Goal: Task Accomplishment & Management: Use online tool/utility

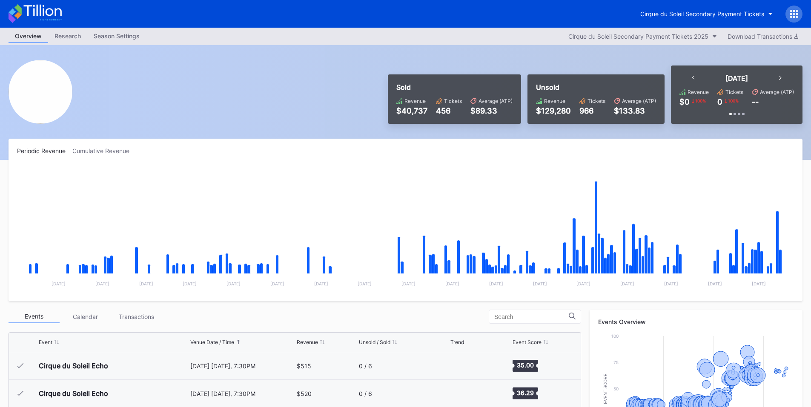
scroll to position [1605, 0]
click at [798, 14] on icon at bounding box center [797, 14] width 2 height 2
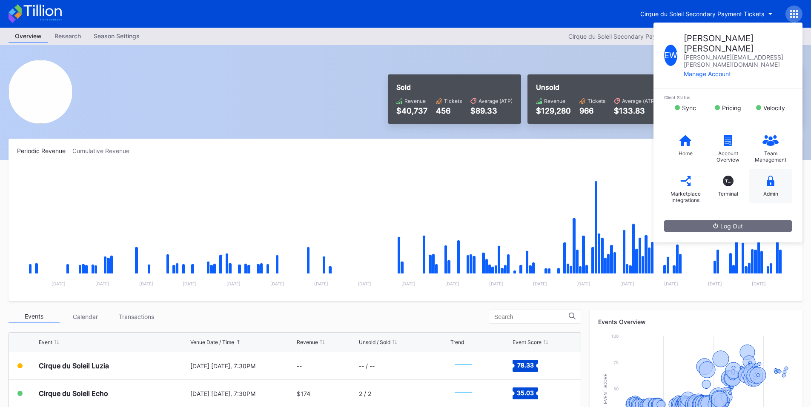
click at [774, 170] on div "Admin" at bounding box center [770, 186] width 43 height 34
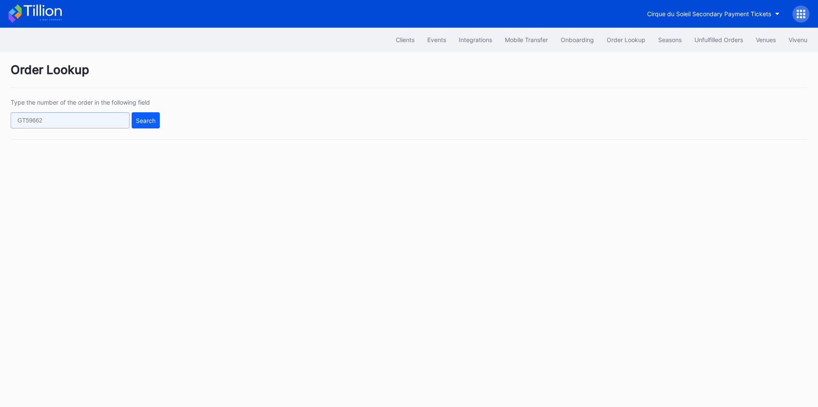
click at [70, 123] on input "text" at bounding box center [70, 120] width 119 height 16
paste input "726370860"
click at [145, 119] on div "Search" at bounding box center [146, 120] width 20 height 7
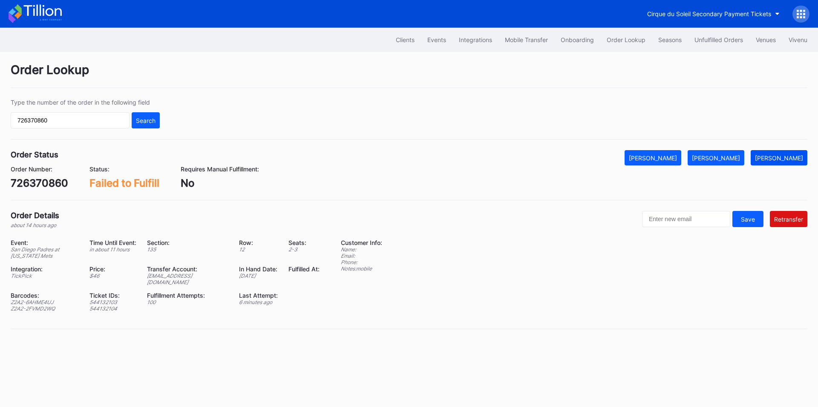
click at [789, 162] on button "[PERSON_NAME]" at bounding box center [778, 157] width 57 height 15
click at [84, 125] on input "726370860" at bounding box center [70, 120] width 119 height 16
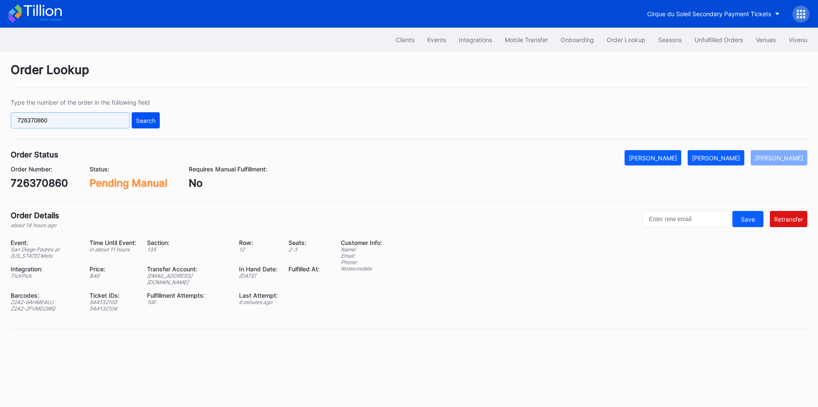
paste input "50784057"
click at [145, 112] on button "Search" at bounding box center [146, 120] width 28 height 16
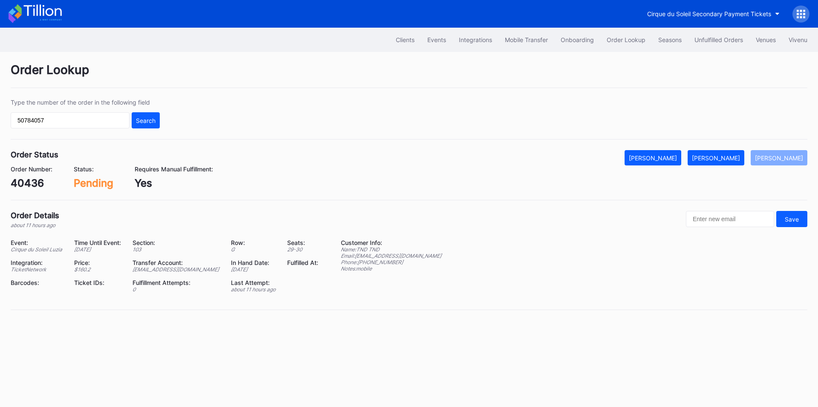
click at [66, 129] on div "Type the number of the order in the following field 50784057 Search" at bounding box center [409, 119] width 796 height 41
click at [72, 119] on input "50784057" at bounding box center [70, 120] width 119 height 16
paste input "624005288"
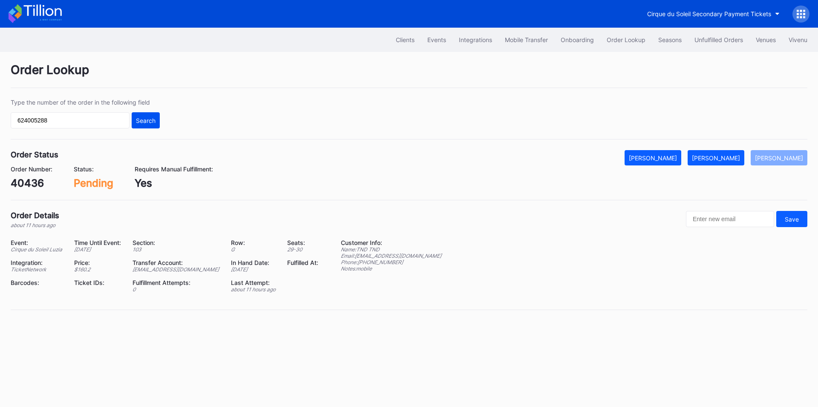
click at [146, 120] on div "Search" at bounding box center [146, 120] width 20 height 7
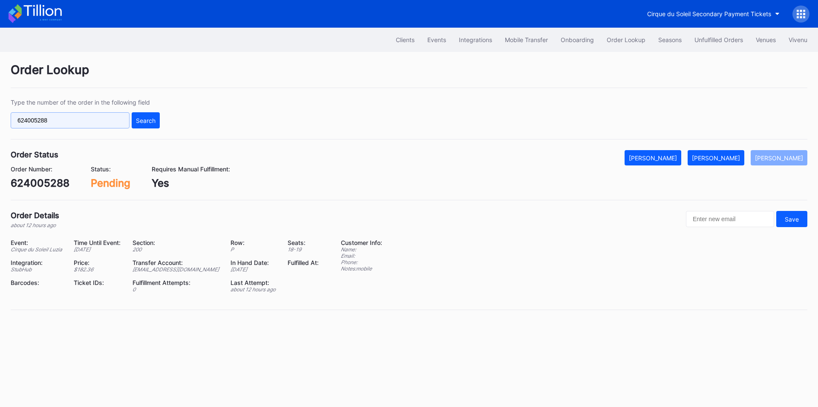
click at [67, 121] on input "624005288" at bounding box center [70, 120] width 119 height 16
paste input "50784053"
click at [148, 117] on div "Search" at bounding box center [146, 120] width 20 height 7
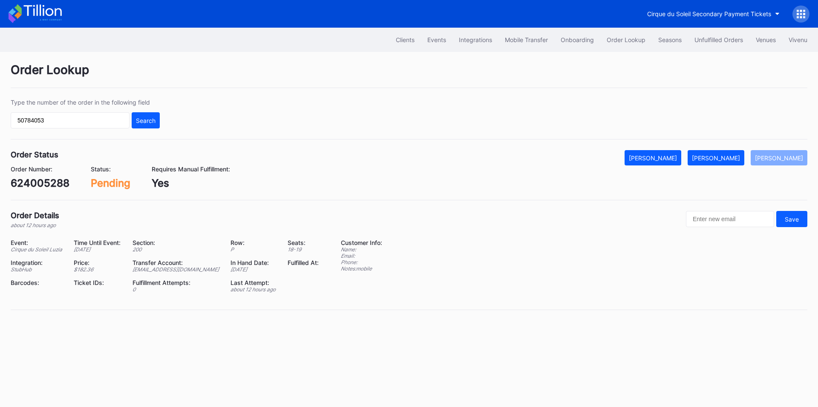
drag, startPoint x: 726, startPoint y: 157, endPoint x: 526, endPoint y: 116, distance: 204.8
click at [726, 157] on div "[PERSON_NAME]" at bounding box center [715, 158] width 48 height 7
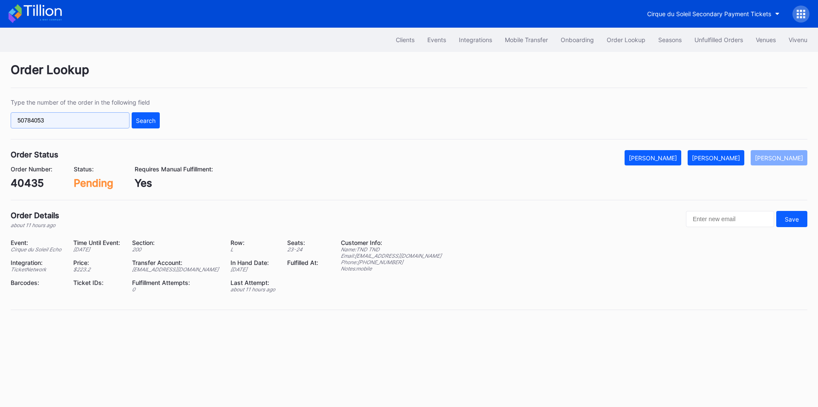
click at [63, 125] on input "50784053" at bounding box center [70, 120] width 119 height 16
paste input "16892948"
type input "16892948"
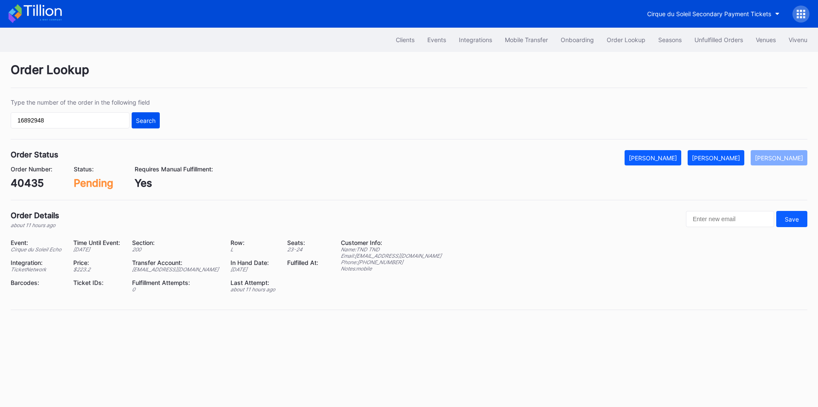
click at [143, 115] on button "Search" at bounding box center [146, 120] width 28 height 16
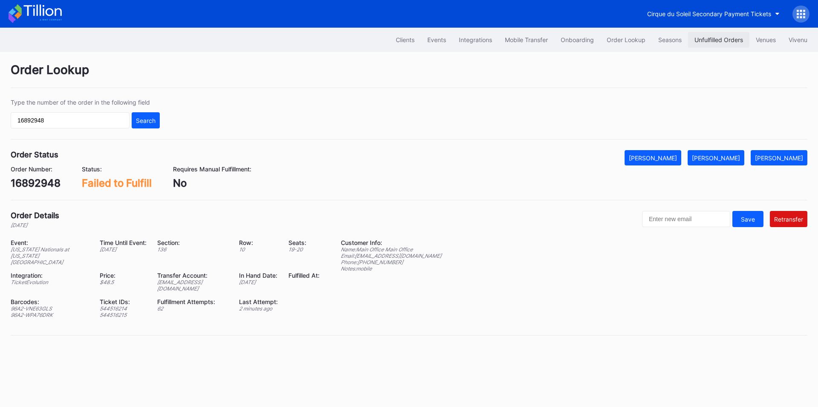
click at [707, 42] on div "Unfulfilled Orders" at bounding box center [718, 39] width 49 height 7
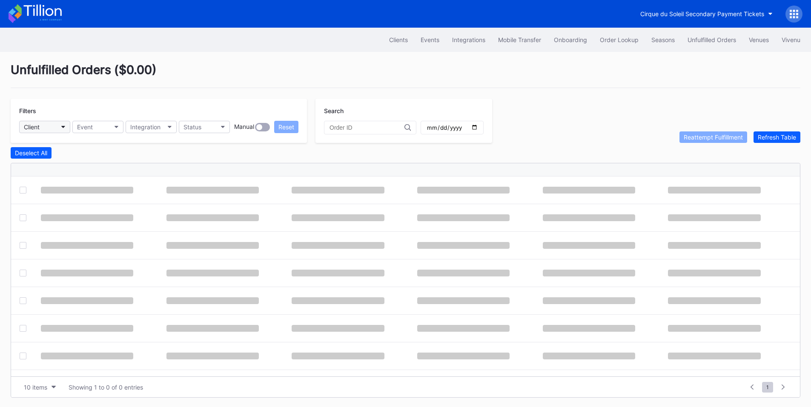
click at [55, 132] on button "Client" at bounding box center [44, 127] width 51 height 12
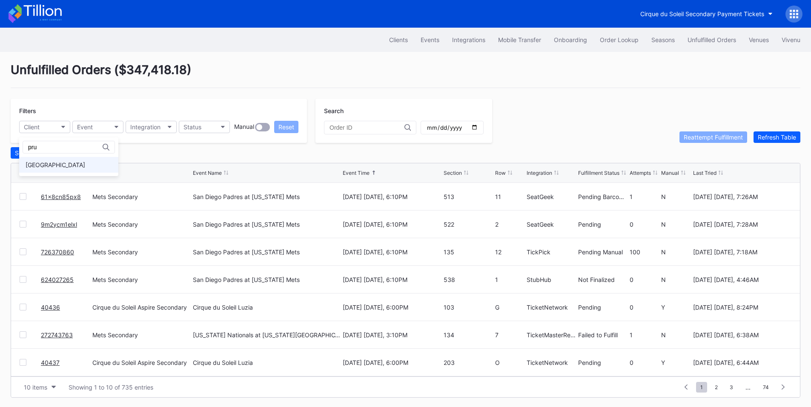
type input "pru"
click at [58, 159] on div "Prudential Center Secondary" at bounding box center [68, 165] width 99 height 16
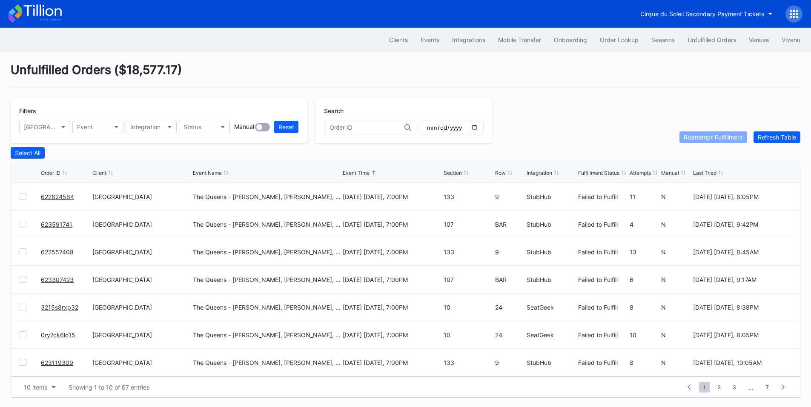
click at [478, 126] on input "date" at bounding box center [452, 128] width 52 height 8
type input "2025-09-25"
click at [160, 129] on div "Integration" at bounding box center [145, 126] width 30 height 7
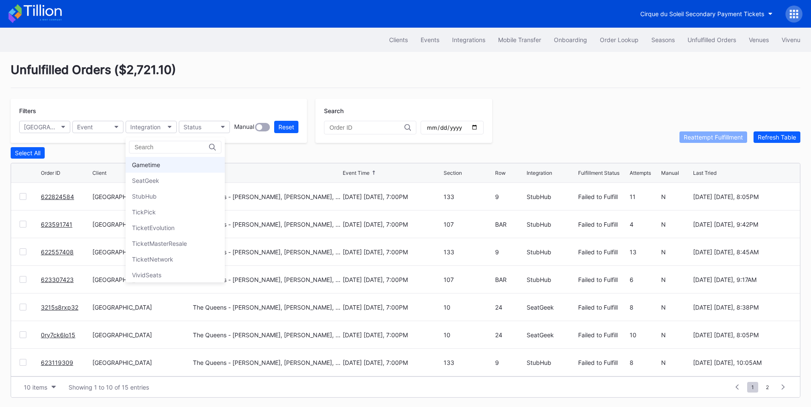
click at [155, 165] on div "Gametime" at bounding box center [146, 164] width 28 height 7
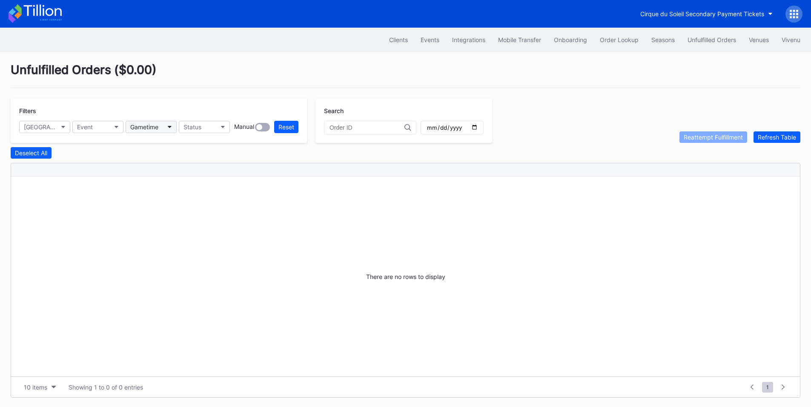
click at [159, 121] on button "Gametime" at bounding box center [151, 127] width 51 height 12
click at [158, 181] on div "SeatGeek" at bounding box center [145, 180] width 27 height 7
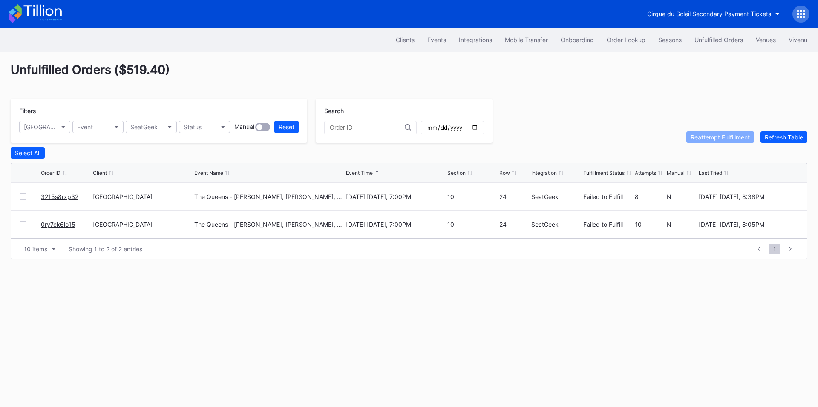
drag, startPoint x: 52, startPoint y: 201, endPoint x: 78, endPoint y: 179, distance: 33.9
click at [170, 129] on button "SeatGeek" at bounding box center [151, 127] width 51 height 12
click at [158, 195] on div "StubHub" at bounding box center [175, 197] width 99 height 16
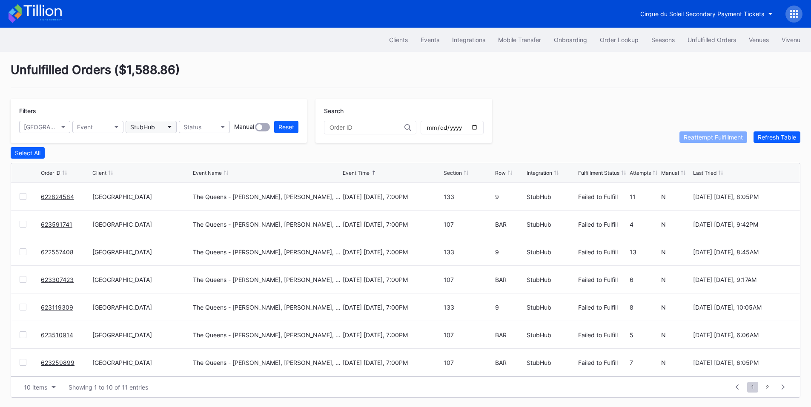
click at [153, 131] on button "StubHub" at bounding box center [151, 127] width 51 height 12
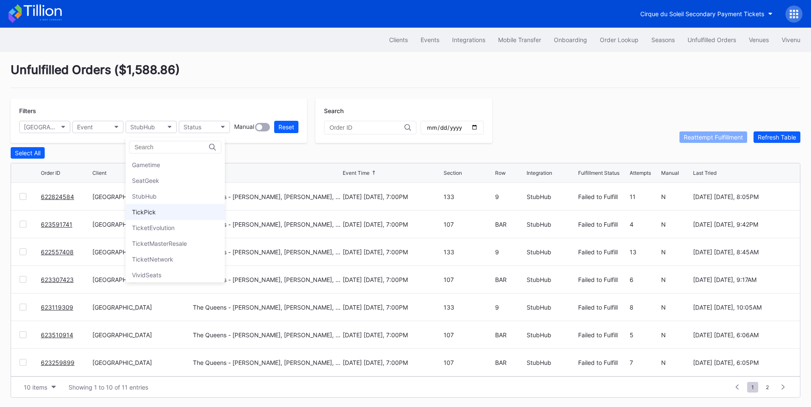
click at [152, 217] on div "TickPick" at bounding box center [175, 212] width 99 height 16
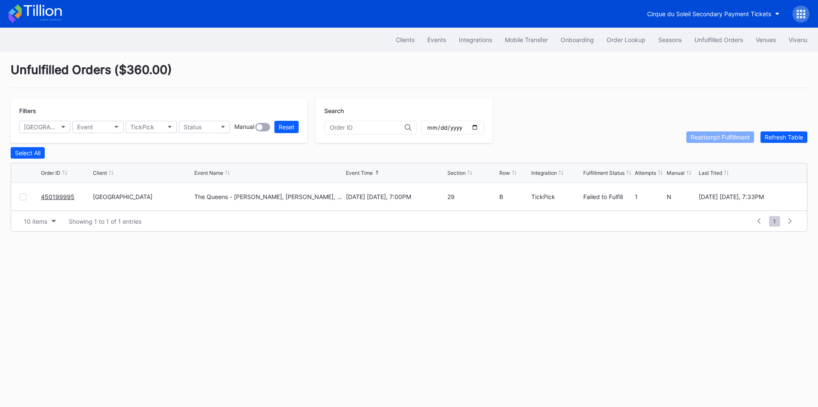
drag, startPoint x: 66, startPoint y: 201, endPoint x: 72, endPoint y: 196, distance: 7.7
click at [165, 126] on button "TickPick" at bounding box center [151, 127] width 51 height 12
click at [158, 271] on div "VividSeats" at bounding box center [175, 275] width 99 height 16
drag, startPoint x: 54, startPoint y: 198, endPoint x: 96, endPoint y: 174, distance: 48.9
click at [154, 129] on div "VividSeats" at bounding box center [144, 126] width 29 height 7
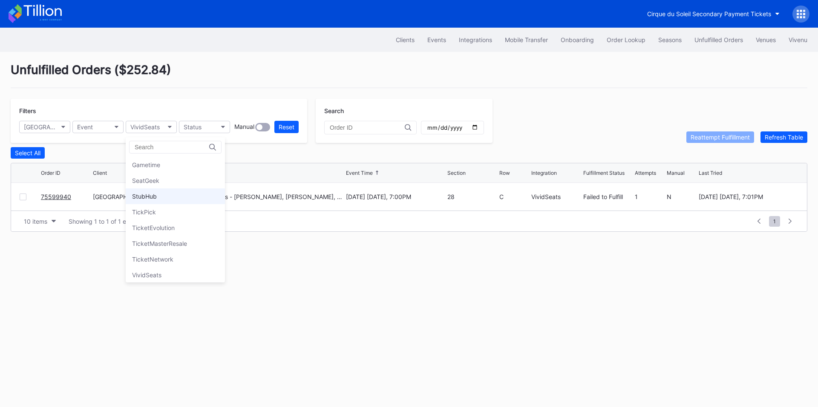
click at [149, 195] on div "StubHub" at bounding box center [144, 196] width 25 height 7
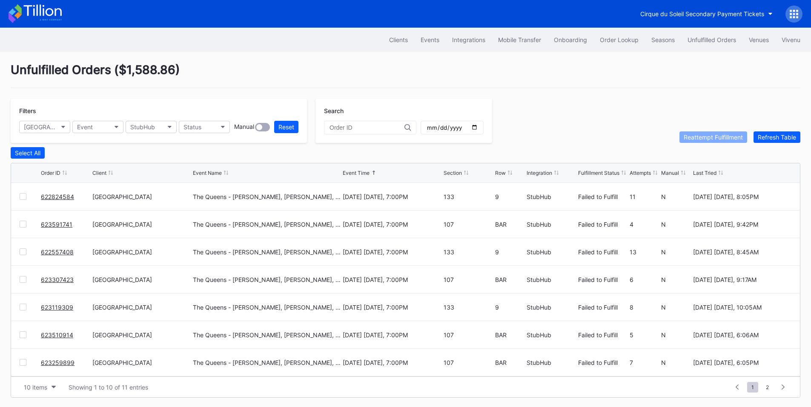
click at [459, 174] on div "Section" at bounding box center [453, 173] width 18 height 6
drag, startPoint x: 54, startPoint y: 197, endPoint x: 220, endPoint y: 82, distance: 202.0
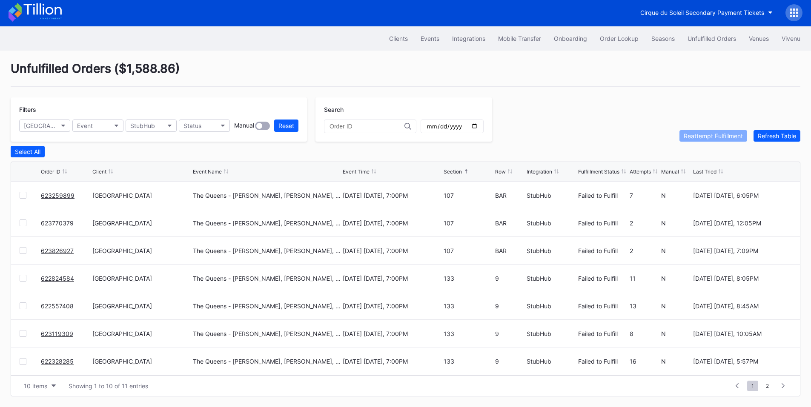
scroll to position [3, 0]
drag, startPoint x: 53, startPoint y: 310, endPoint x: 64, endPoint y: 298, distance: 16.0
drag, startPoint x: 60, startPoint y: 333, endPoint x: 75, endPoint y: 312, distance: 26.1
click at [768, 384] on span "2" at bounding box center [767, 386] width 11 height 11
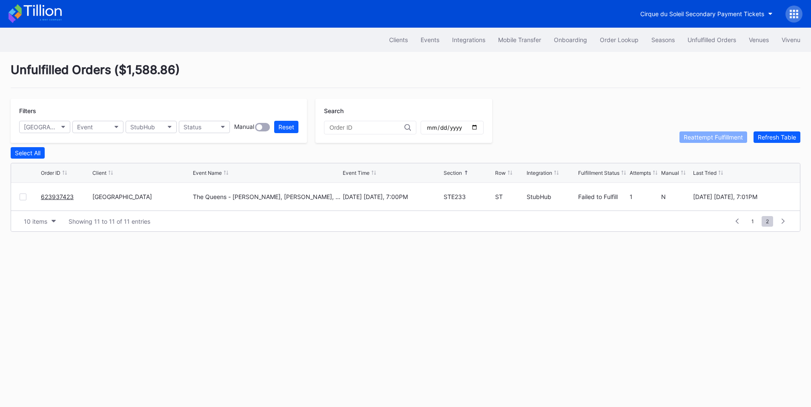
scroll to position [0, 0]
click at [758, 221] on span "1" at bounding box center [759, 221] width 11 height 11
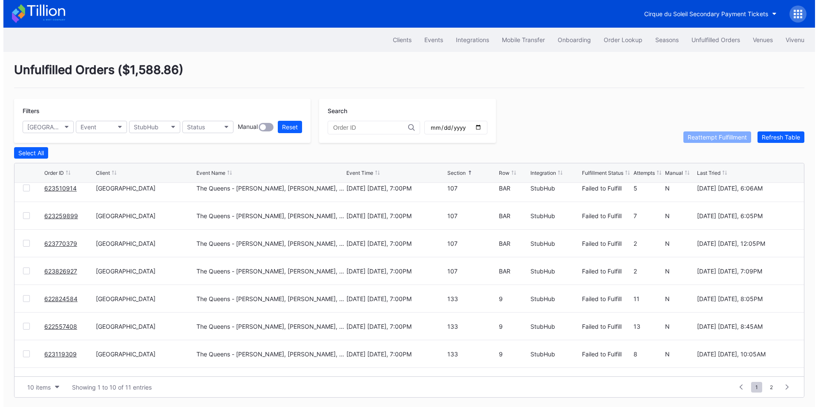
scroll to position [83, 0]
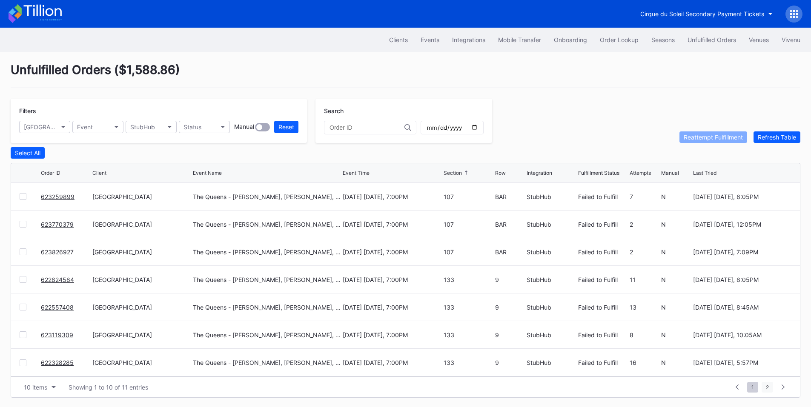
click at [768, 386] on span "2" at bounding box center [767, 387] width 11 height 11
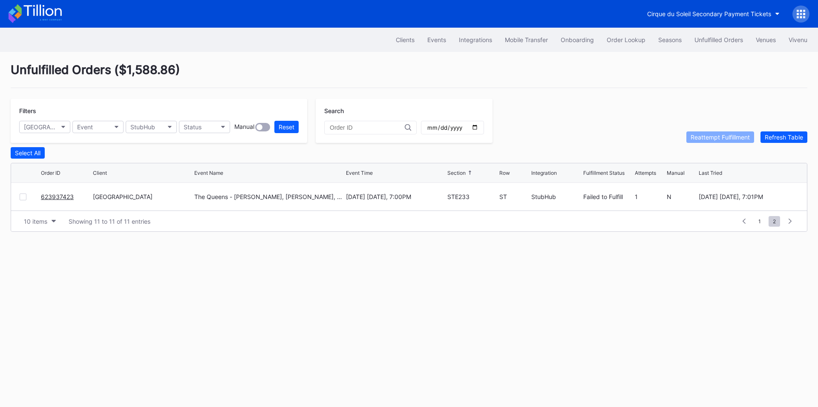
scroll to position [0, 0]
drag, startPoint x: 41, startPoint y: 198, endPoint x: 48, endPoint y: 195, distance: 7.5
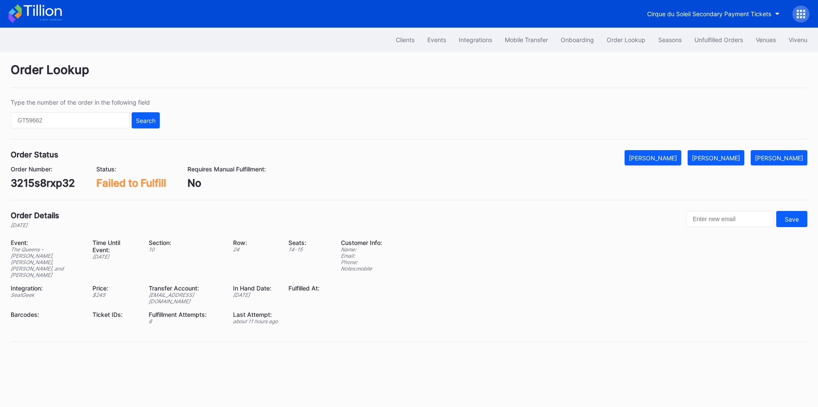
click at [32, 184] on div "3215s8rxp32" at bounding box center [43, 183] width 64 height 12
copy div "3215s8rxp32"
click at [733, 155] on div "[PERSON_NAME]" at bounding box center [715, 158] width 48 height 7
click at [49, 180] on div "0ry7ck6lo15" at bounding box center [41, 183] width 60 height 12
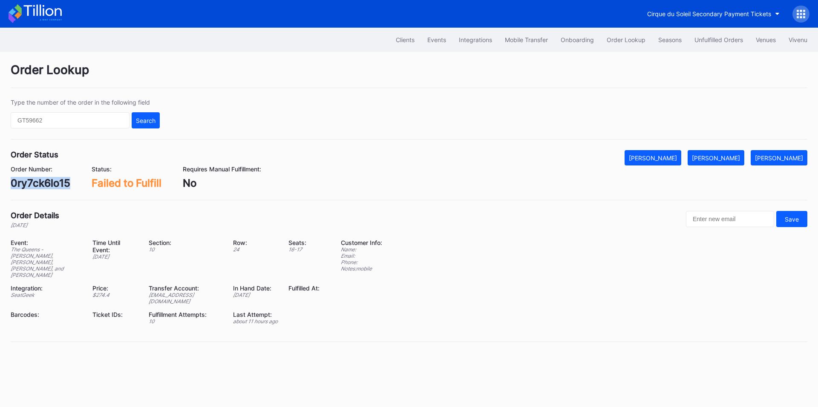
click at [49, 180] on div "0ry7ck6lo15" at bounding box center [41, 183] width 60 height 12
copy div "0ry7ck6lo15"
click at [725, 158] on div "[PERSON_NAME]" at bounding box center [715, 158] width 48 height 7
click at [28, 184] on div "450199995" at bounding box center [39, 183] width 57 height 12
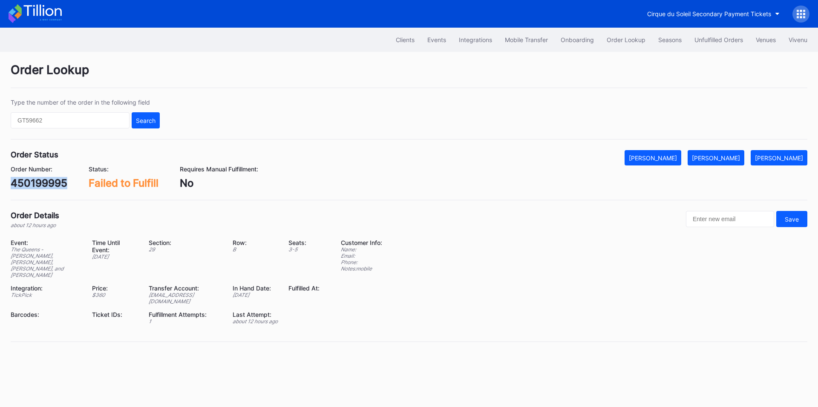
copy div "450199995"
click at [727, 156] on div "[PERSON_NAME]" at bounding box center [715, 158] width 48 height 7
click at [43, 180] on div "75599940" at bounding box center [37, 183] width 52 height 12
copy div "75599940"
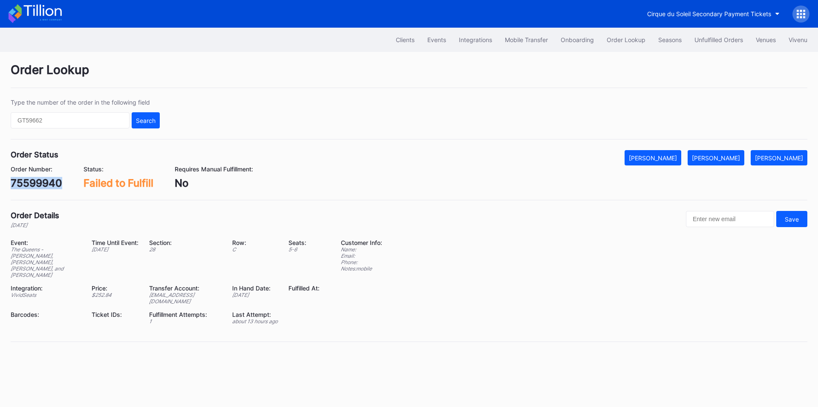
drag, startPoint x: 718, startPoint y: 153, endPoint x: 707, endPoint y: 149, distance: 12.0
click at [718, 153] on button "Mark Fulfilled" at bounding box center [715, 157] width 57 height 15
click at [37, 180] on div "623591741" at bounding box center [38, 183] width 54 height 12
copy div "623591741"
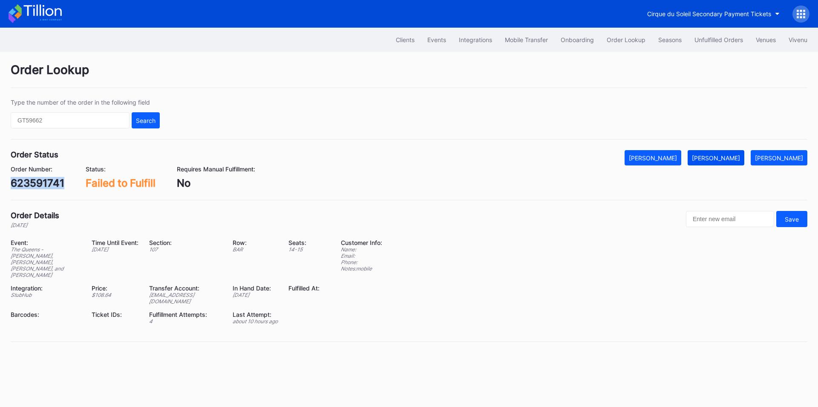
drag, startPoint x: 728, startPoint y: 158, endPoint x: 719, endPoint y: 155, distance: 9.6
click at [728, 158] on div "[PERSON_NAME]" at bounding box center [715, 158] width 48 height 7
click at [55, 182] on div "623307423" at bounding box center [39, 183] width 57 height 12
copy div "623307423"
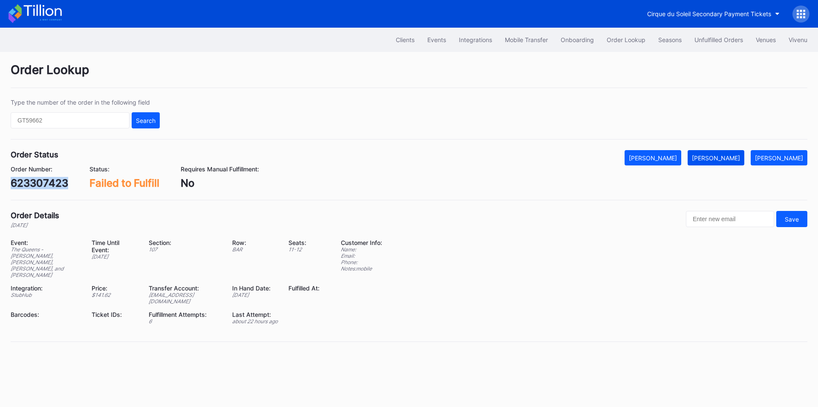
click at [732, 157] on div "[PERSON_NAME]" at bounding box center [715, 158] width 48 height 7
click at [44, 181] on div "623510914" at bounding box center [38, 183] width 55 height 12
copy div "623510914"
click at [729, 157] on div "[PERSON_NAME]" at bounding box center [715, 158] width 48 height 7
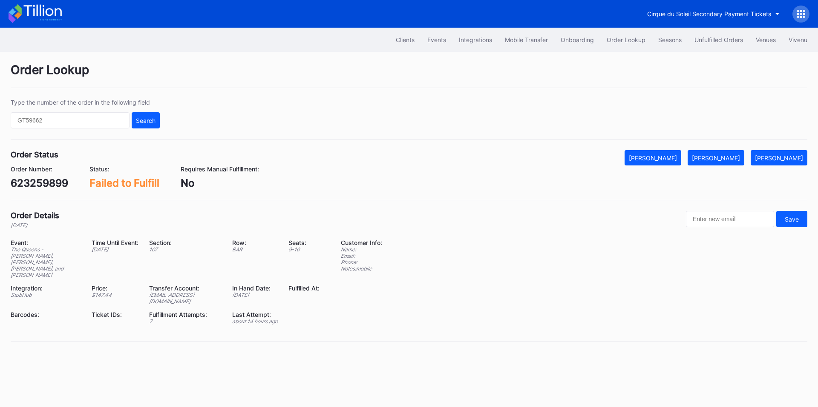
click at [37, 187] on div "623259899" at bounding box center [39, 183] width 57 height 12
copy div "623259899"
click at [726, 164] on button "[PERSON_NAME]" at bounding box center [715, 157] width 57 height 15
click at [52, 186] on div "623770379" at bounding box center [39, 183] width 57 height 12
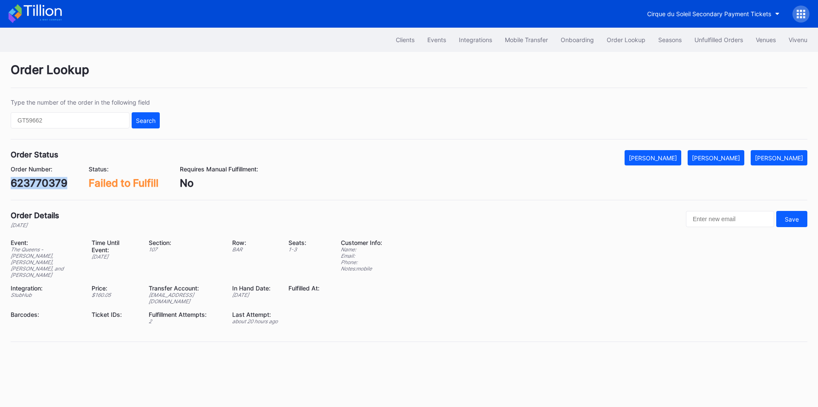
click at [52, 186] on div "623770379" at bounding box center [39, 183] width 57 height 12
copy div "623770379"
click at [732, 153] on button "[PERSON_NAME]" at bounding box center [715, 157] width 57 height 15
click at [57, 184] on div "623826927" at bounding box center [39, 183] width 57 height 12
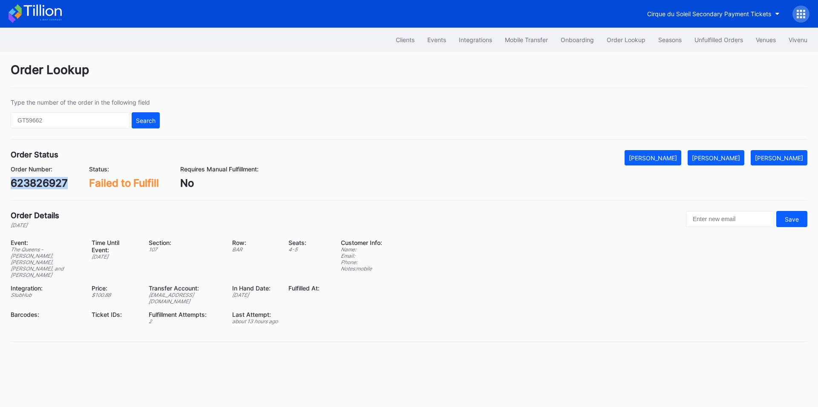
copy div "623826927"
click at [736, 155] on div "[PERSON_NAME]" at bounding box center [715, 158] width 48 height 7
click at [45, 184] on div "622824584" at bounding box center [40, 183] width 58 height 12
copy div "622824584"
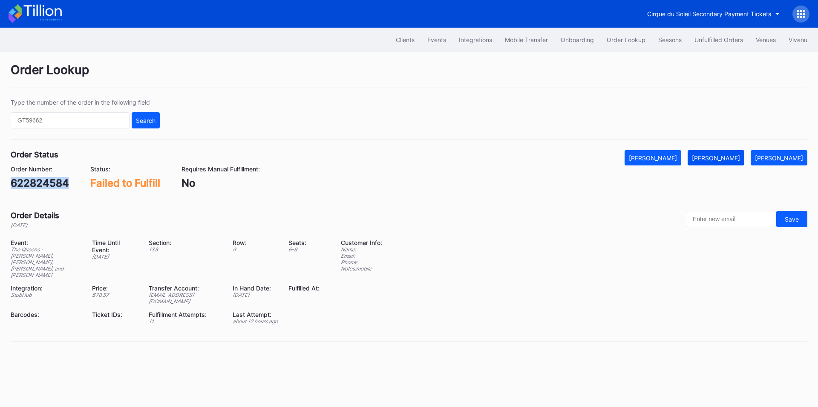
click at [737, 163] on button "[PERSON_NAME]" at bounding box center [715, 157] width 57 height 15
click at [43, 181] on div "622557408" at bounding box center [39, 183] width 57 height 12
copy div "622557408"
click at [731, 155] on div "[PERSON_NAME]" at bounding box center [715, 158] width 48 height 7
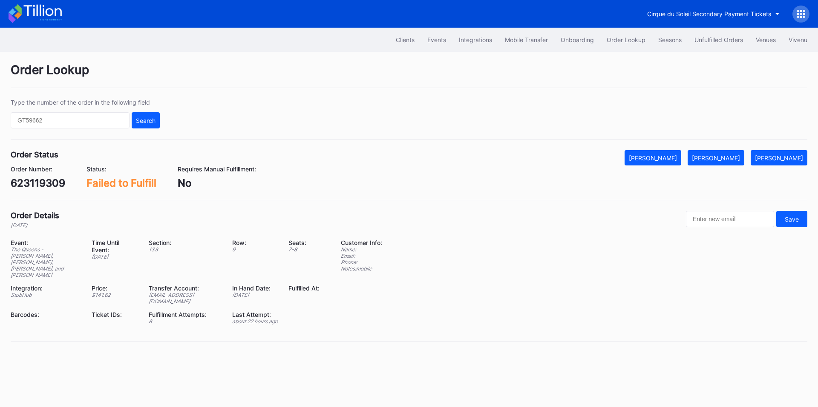
click at [33, 183] on div "623119309" at bounding box center [38, 183] width 55 height 12
copy div "623119309"
drag, startPoint x: 723, startPoint y: 155, endPoint x: 679, endPoint y: 126, distance: 52.8
click at [723, 155] on div "[PERSON_NAME]" at bounding box center [715, 158] width 48 height 7
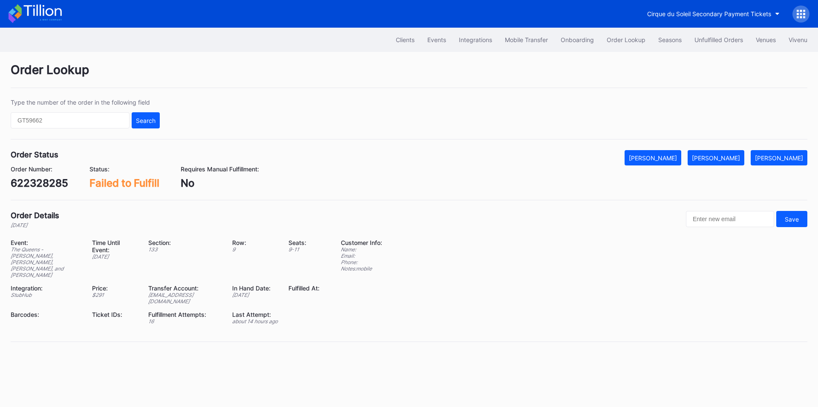
click at [44, 180] on div "622328285" at bounding box center [39, 183] width 57 height 12
copy div "622328285"
click at [717, 157] on div "Mark Fulfilled" at bounding box center [715, 158] width 48 height 7
click at [39, 179] on div "623937423" at bounding box center [39, 183] width 57 height 12
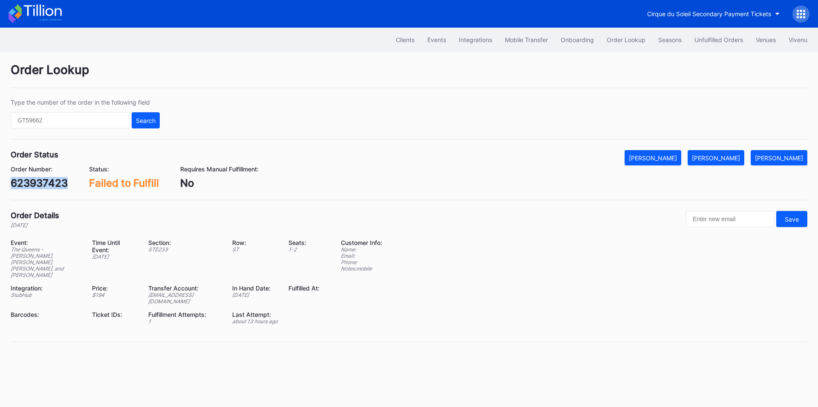
click at [39, 179] on div "623937423" at bounding box center [39, 183] width 57 height 12
copy div "623937423"
click at [738, 155] on div "[PERSON_NAME]" at bounding box center [715, 158] width 48 height 7
click at [105, 118] on input "text" at bounding box center [70, 120] width 119 height 16
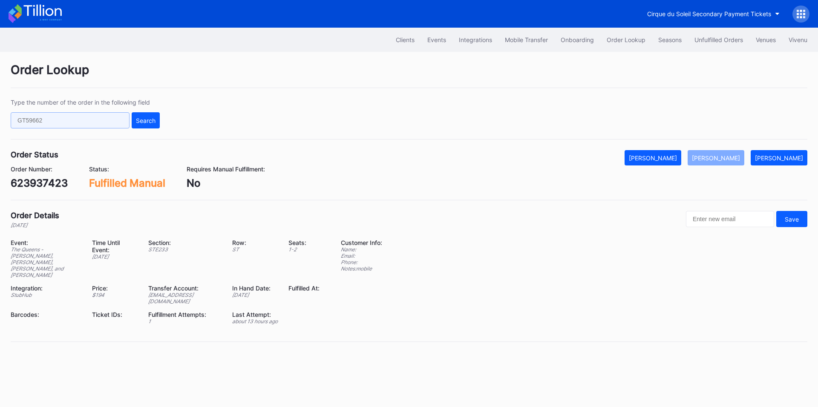
click at [105, 118] on input "text" at bounding box center [70, 120] width 119 height 16
paste input "272714357"
click at [156, 124] on button "Search" at bounding box center [146, 120] width 28 height 16
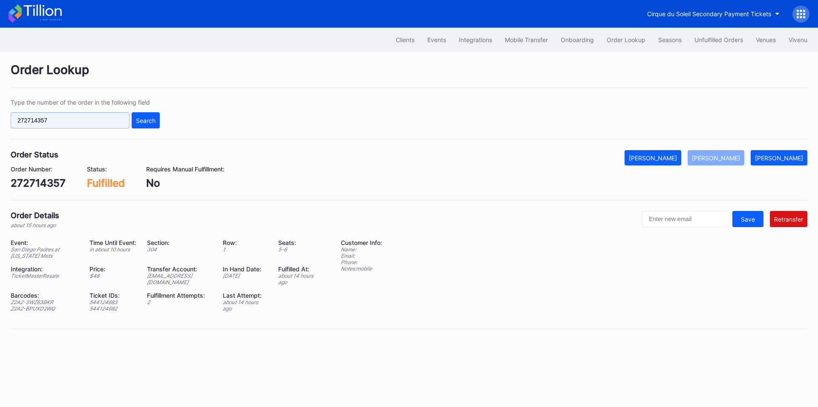
click at [64, 121] on input "272714357" at bounding box center [70, 120] width 119 height 16
paste input "75615470"
click at [143, 121] on div "Search" at bounding box center [146, 120] width 20 height 7
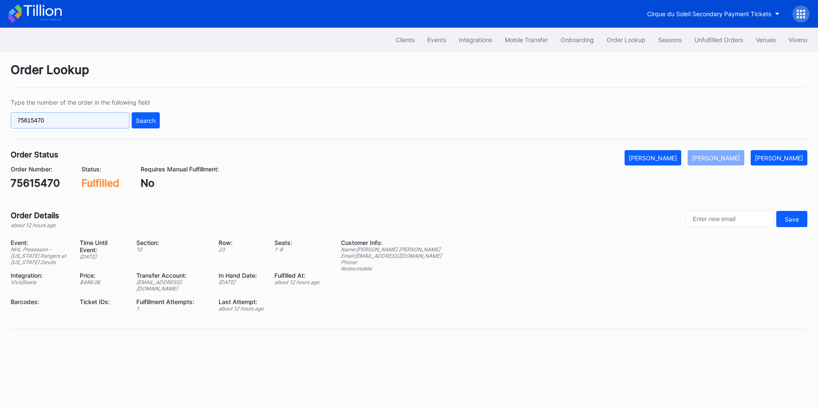
click at [75, 125] on input "75615470" at bounding box center [70, 120] width 119 height 16
paste input "532868"
click at [152, 124] on button "Search" at bounding box center [146, 120] width 28 height 16
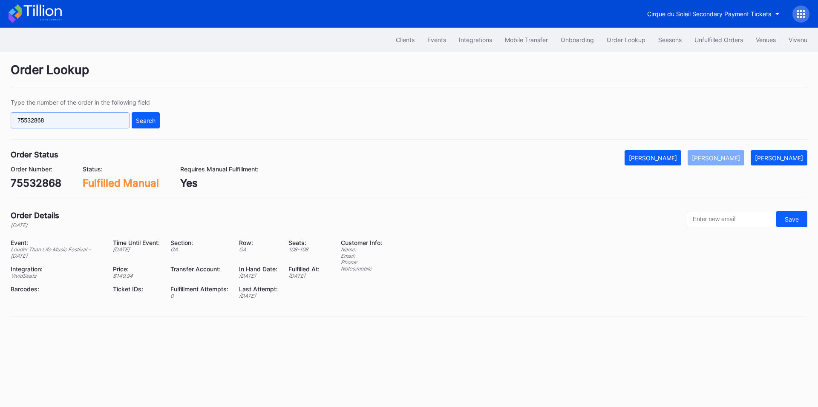
click at [84, 122] on input "75532868" at bounding box center [70, 120] width 119 height 16
paste input "620560786"
click at [162, 112] on div "Type the number of the order in the following field 620560786 Search" at bounding box center [409, 119] width 796 height 41
click at [64, 122] on input "620560786" at bounding box center [70, 120] width 119 height 16
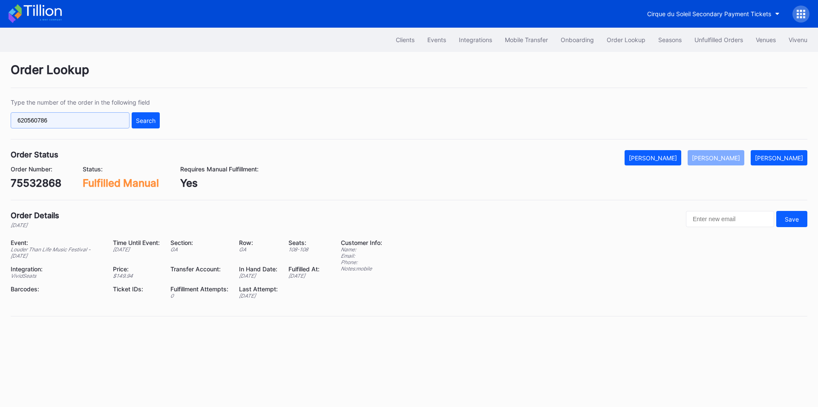
click at [64, 122] on input "620560786" at bounding box center [70, 120] width 119 height 16
paste input "272684034"
click at [163, 114] on div "Type the number of the order in the following field 272684034 Search" at bounding box center [409, 119] width 796 height 41
click at [143, 132] on div "Type the number of the order in the following field 272684034 Search" at bounding box center [409, 119] width 796 height 41
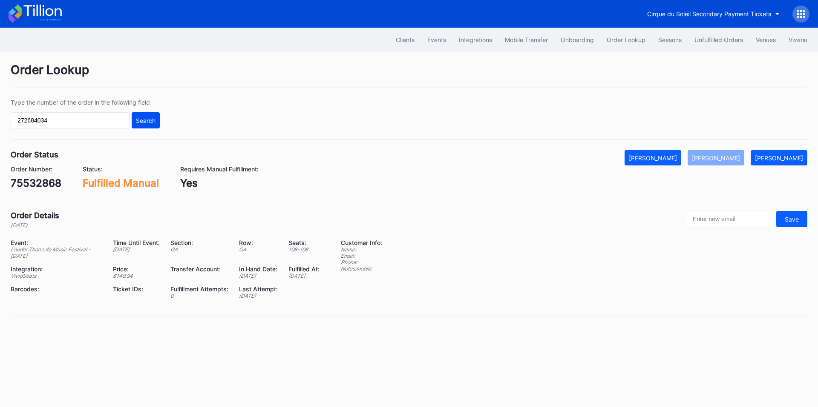
click at [147, 123] on div "Search" at bounding box center [146, 120] width 20 height 7
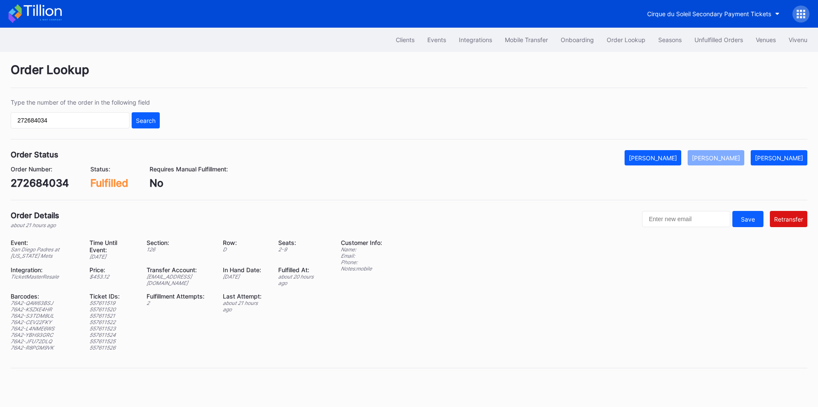
click at [184, 274] on div "ed-8162307@eventdynamic.com" at bounding box center [178, 280] width 65 height 13
copy div "ed-8162307@eventdynamic.com"
click at [780, 153] on button "Mark Pending" at bounding box center [778, 157] width 57 height 15
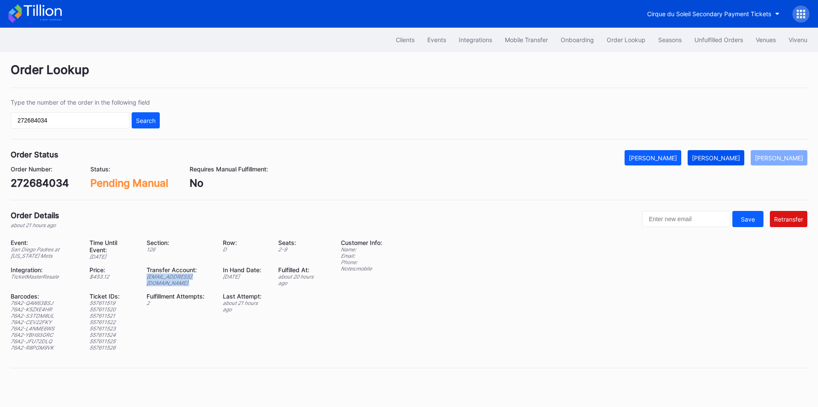
click at [728, 160] on div "Mark Fulfilled" at bounding box center [715, 158] width 48 height 7
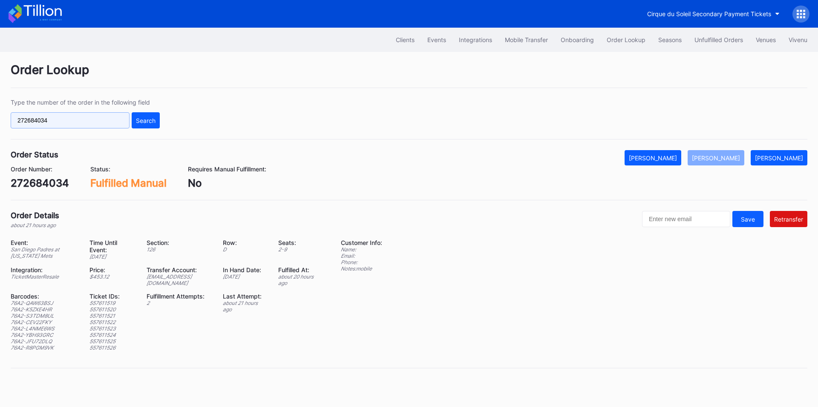
click at [101, 119] on input "272684034" at bounding box center [70, 120] width 119 height 16
paste input "62073616"
type input "620736164"
click at [148, 123] on div "Search" at bounding box center [146, 120] width 20 height 7
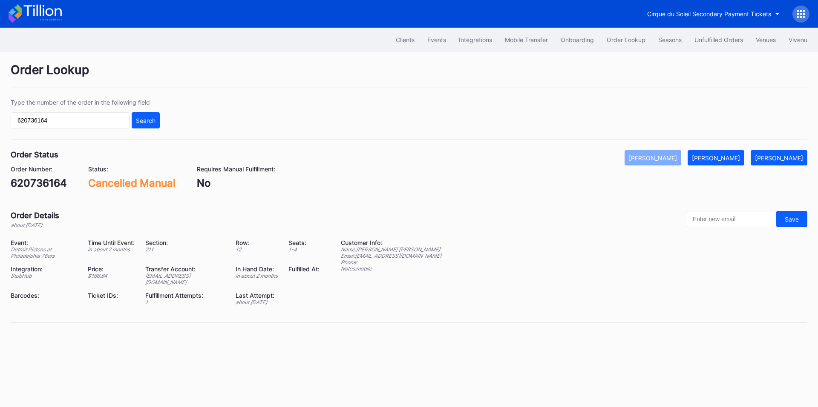
click at [43, 182] on div "620736164" at bounding box center [39, 183] width 56 height 12
copy div "620736164"
drag, startPoint x: 734, startPoint y: 161, endPoint x: 663, endPoint y: 1, distance: 175.2
click at [734, 161] on div "Mark Fulfilled" at bounding box center [715, 158] width 48 height 7
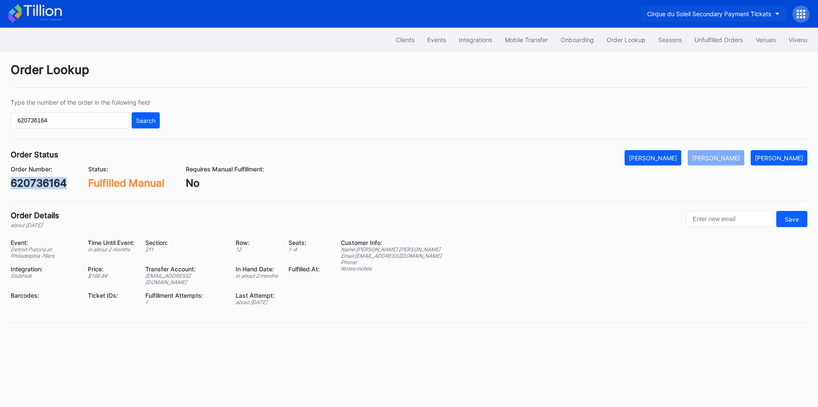
click at [693, 11] on div "Cirque du Soleil Secondary Payment Tickets" at bounding box center [709, 13] width 124 height 7
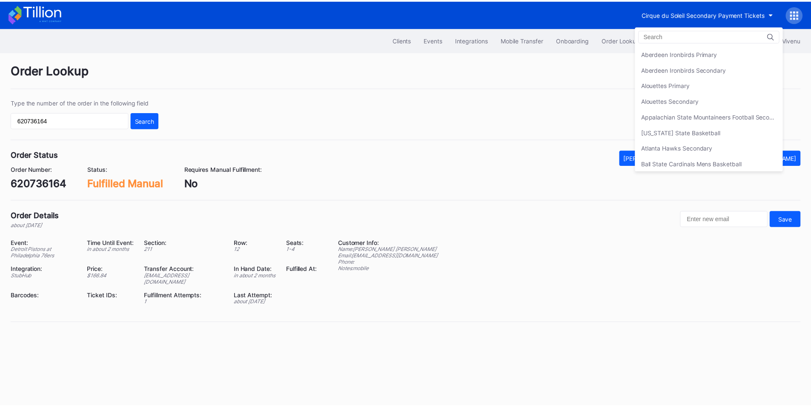
scroll to position [457, 0]
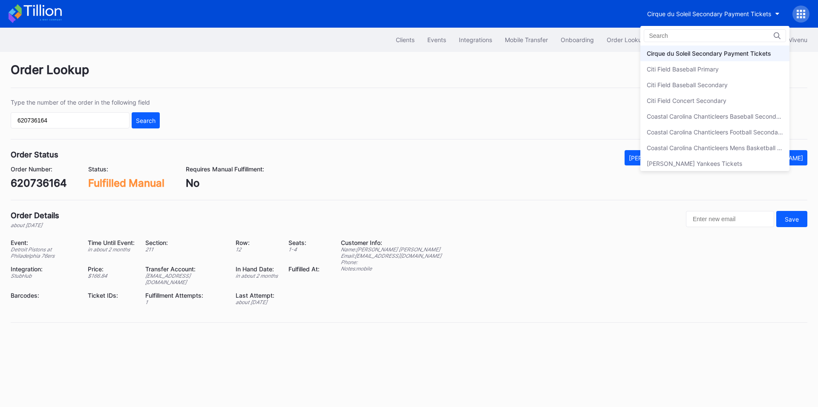
click at [698, 54] on div "Cirque du Soleil Secondary Payment Tickets" at bounding box center [708, 53] width 124 height 7
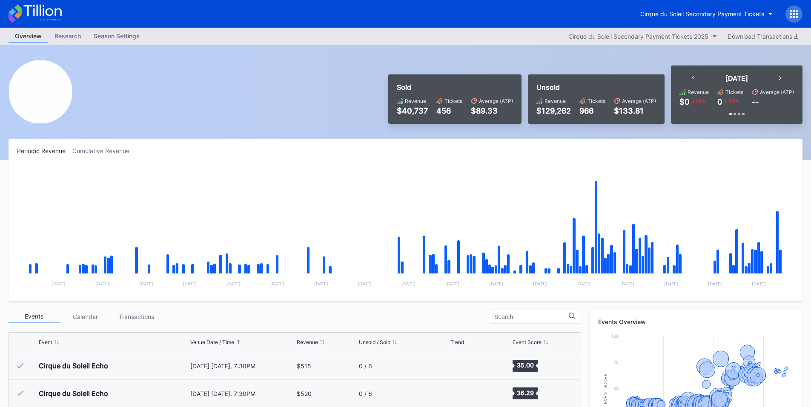
scroll to position [1605, 0]
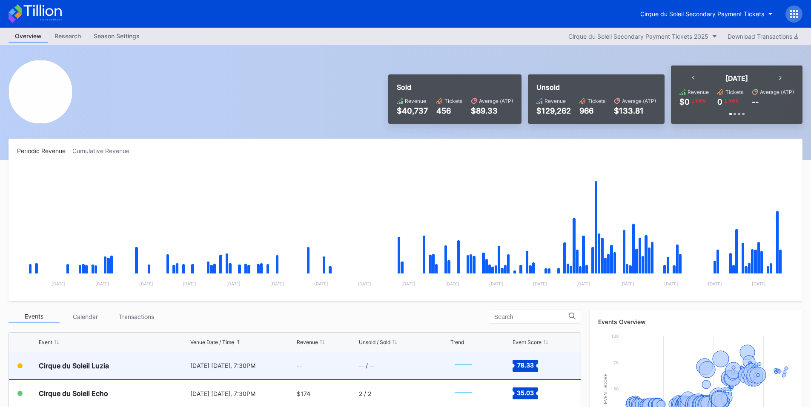
click at [284, 373] on div "[DATE] [DATE], 7:30PM" at bounding box center [242, 366] width 105 height 27
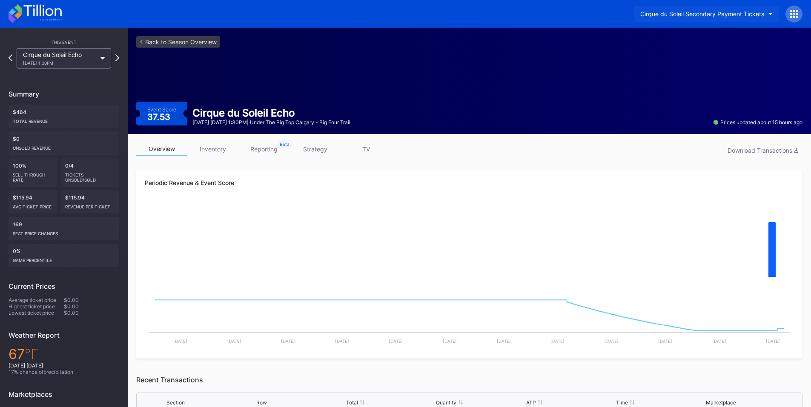
click at [704, 14] on div "Cirque du Soleil Secondary Payment Tickets" at bounding box center [702, 13] width 124 height 7
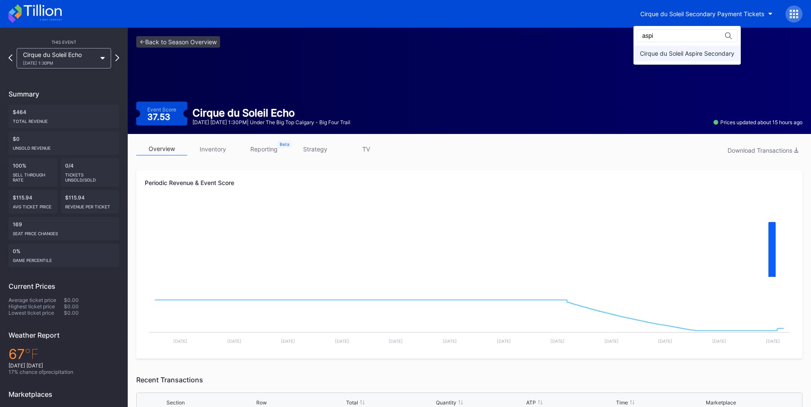
type input "aspi"
click at [677, 54] on div "Cirque du Soleil Aspire Secondary" at bounding box center [687, 53] width 95 height 7
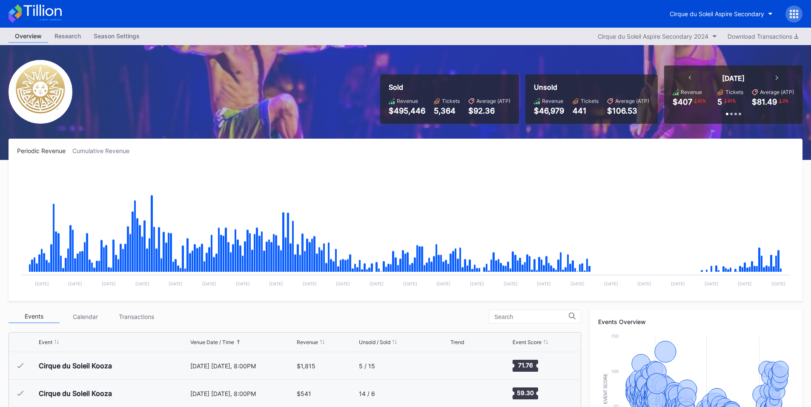
scroll to position [8635, 0]
click at [283, 372] on div "[DATE] [DATE], 7:30PM" at bounding box center [242, 366] width 105 height 27
